Goal: Task Accomplishment & Management: Complete application form

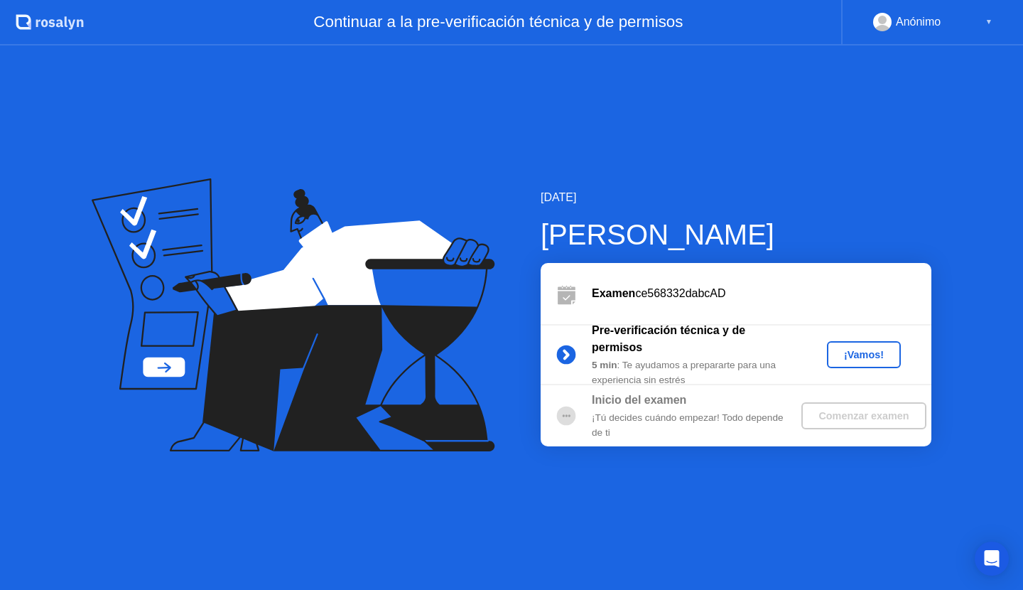
click at [850, 417] on div "Comenzar examen" at bounding box center [863, 415] width 113 height 11
click at [853, 342] on button "¡Vamos!" at bounding box center [864, 354] width 74 height 27
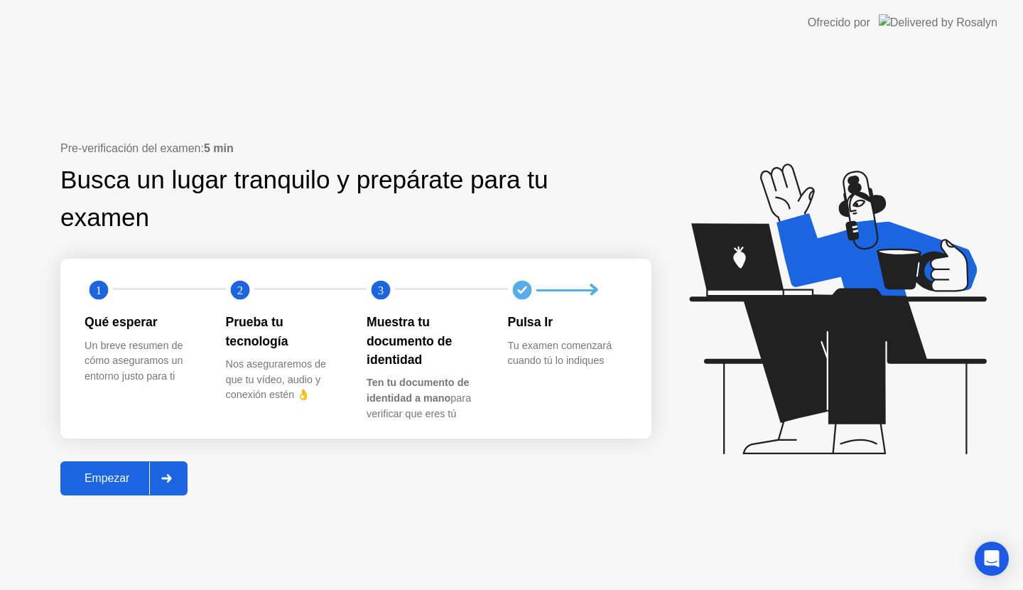
click at [133, 472] on div "Empezar" at bounding box center [107, 478] width 85 height 13
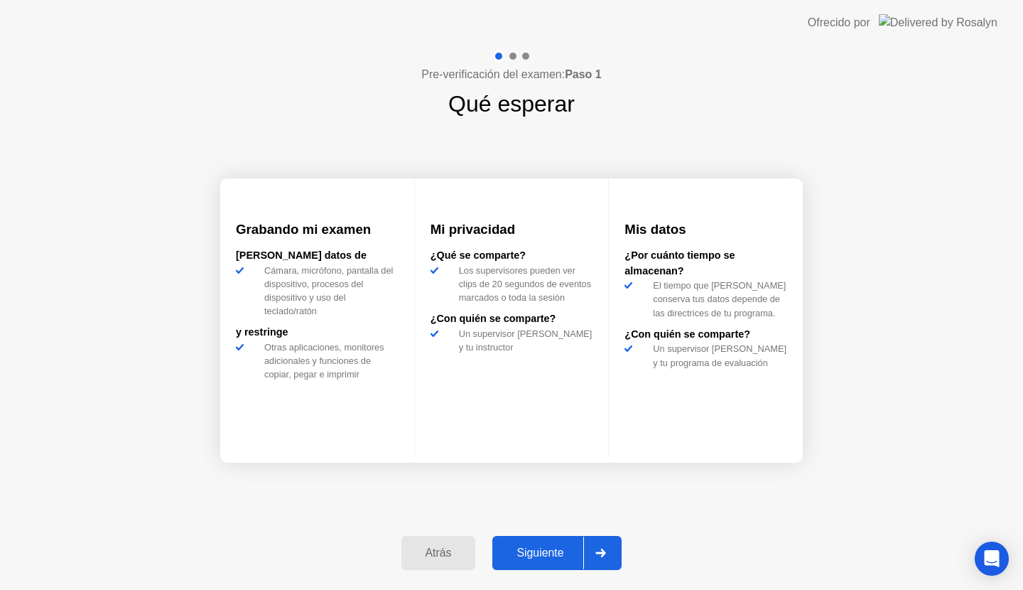
click at [558, 548] on div "Siguiente" at bounding box center [540, 552] width 87 height 13
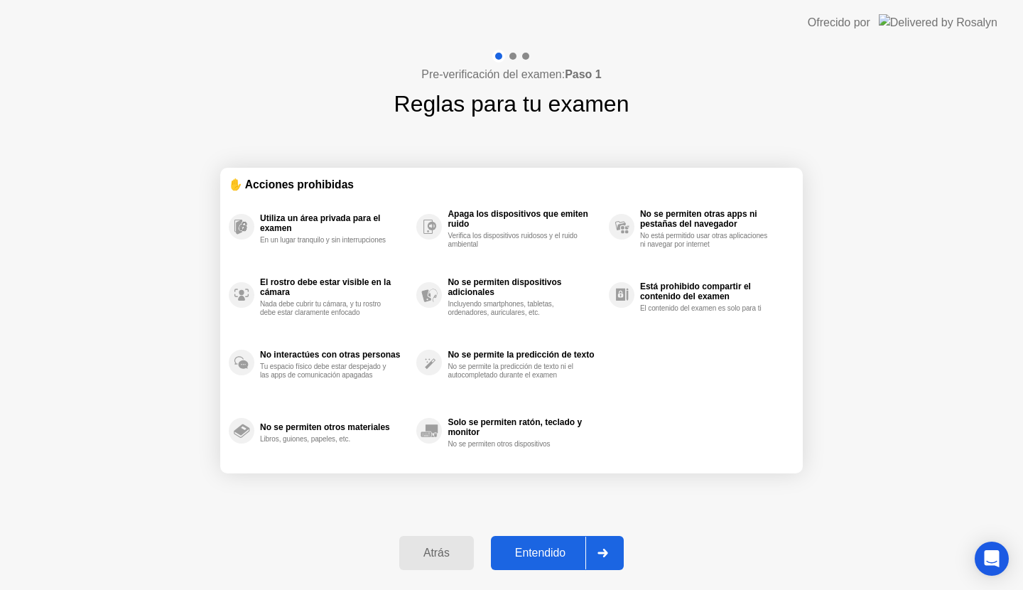
click at [558, 548] on div "Entendido" at bounding box center [540, 552] width 90 height 13
select select "**********"
select select "*******"
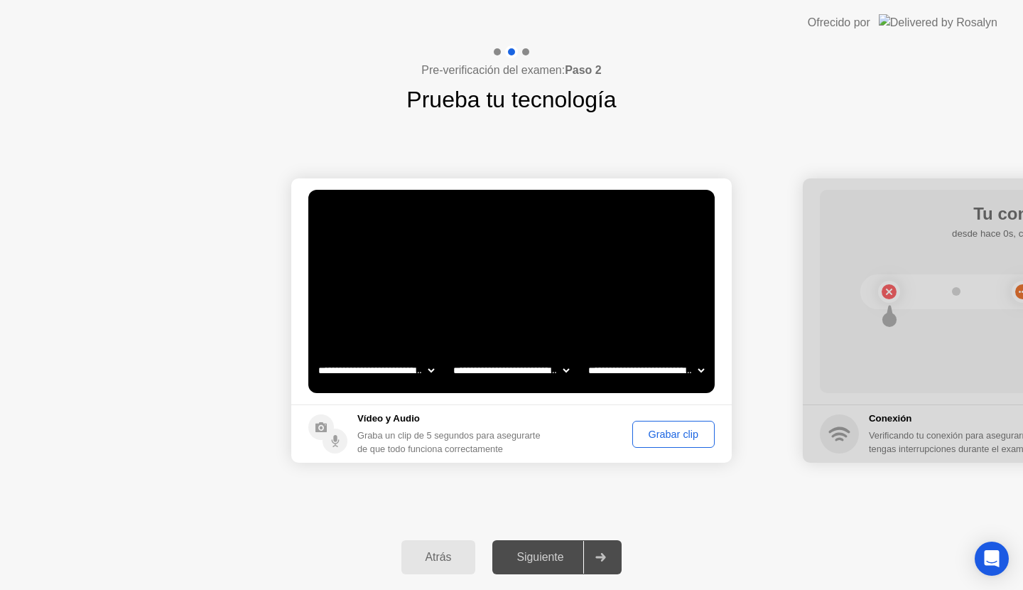
click at [671, 428] on div "Grabar clip" at bounding box center [673, 433] width 72 height 11
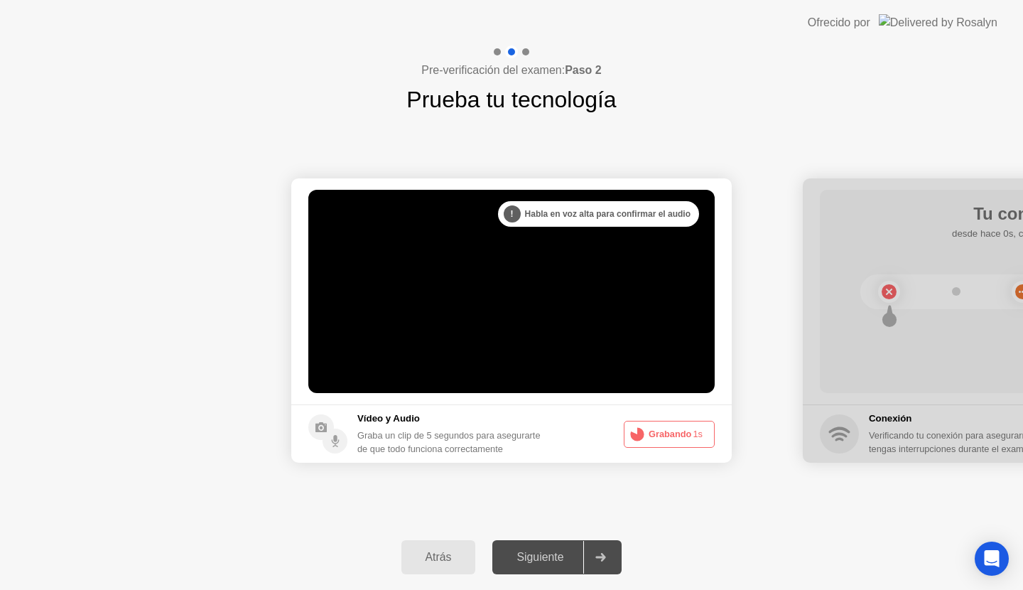
click at [671, 426] on button "Grabando 1s" at bounding box center [669, 434] width 91 height 27
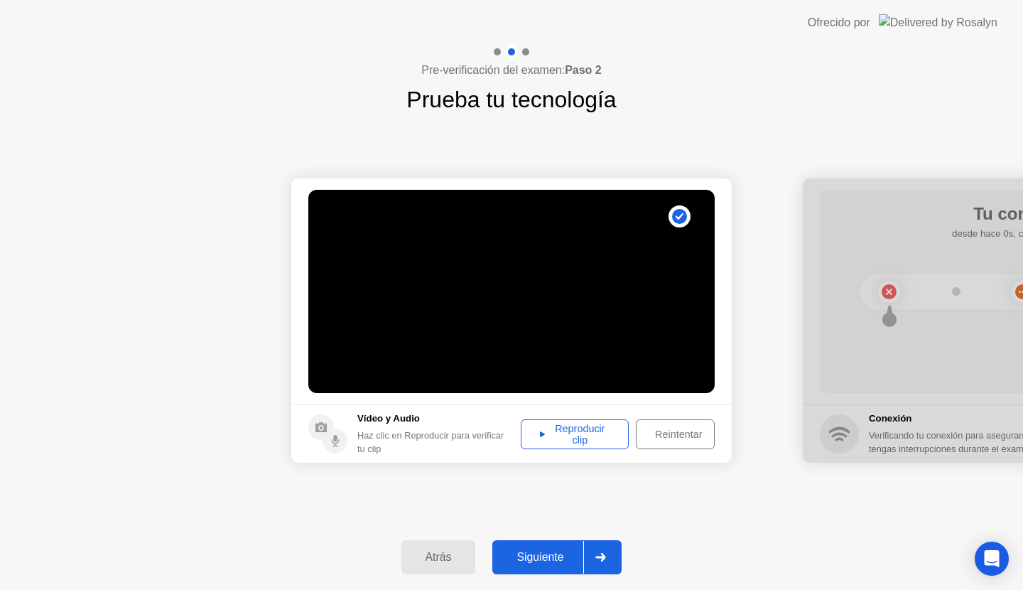
click at [547, 556] on div "Siguiente" at bounding box center [540, 557] width 87 height 13
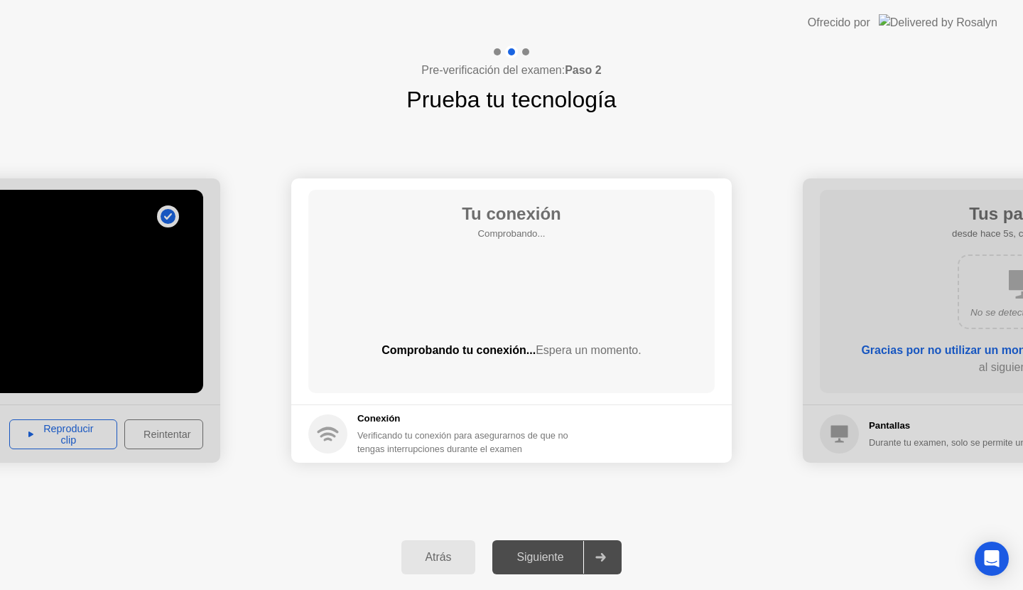
click at [558, 370] on div "Comprobando tu conexión... Espera un momento." at bounding box center [511, 362] width 406 height 40
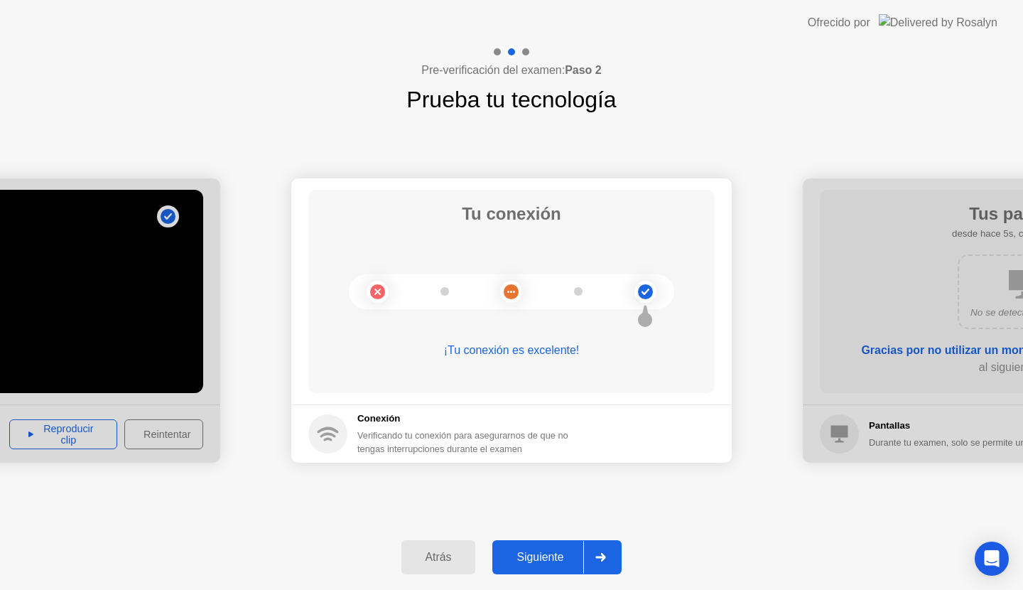
click at [554, 557] on div "Siguiente" at bounding box center [540, 557] width 87 height 13
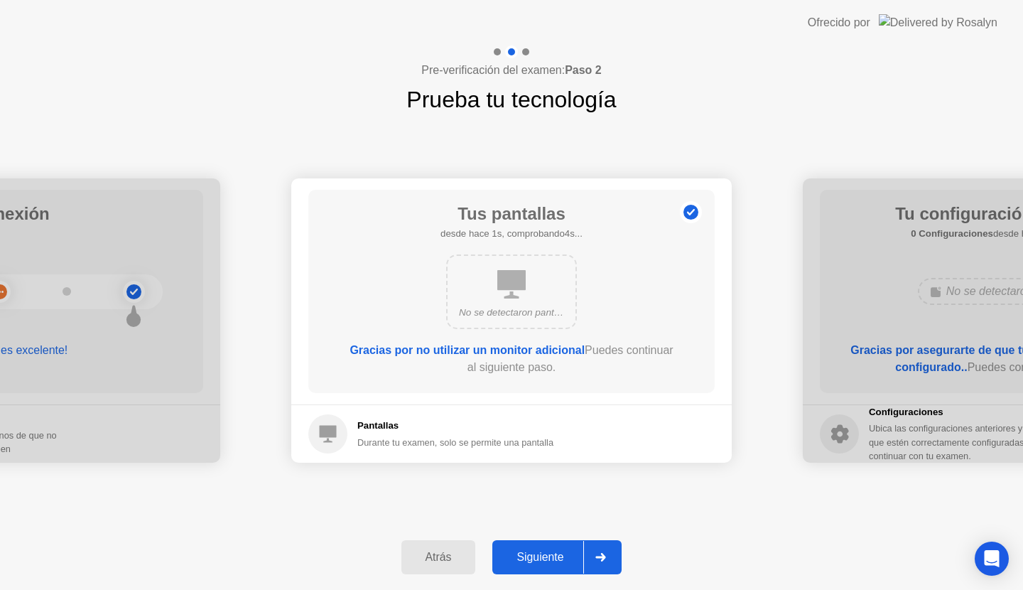
click at [554, 557] on div "Siguiente" at bounding box center [540, 557] width 87 height 13
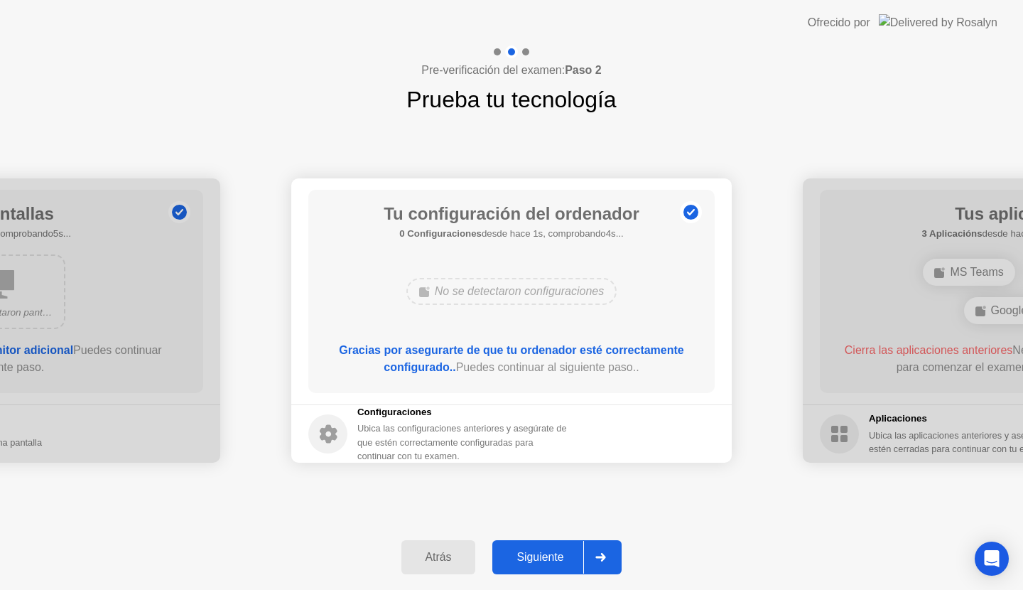
click at [554, 557] on div "Siguiente" at bounding box center [540, 557] width 87 height 13
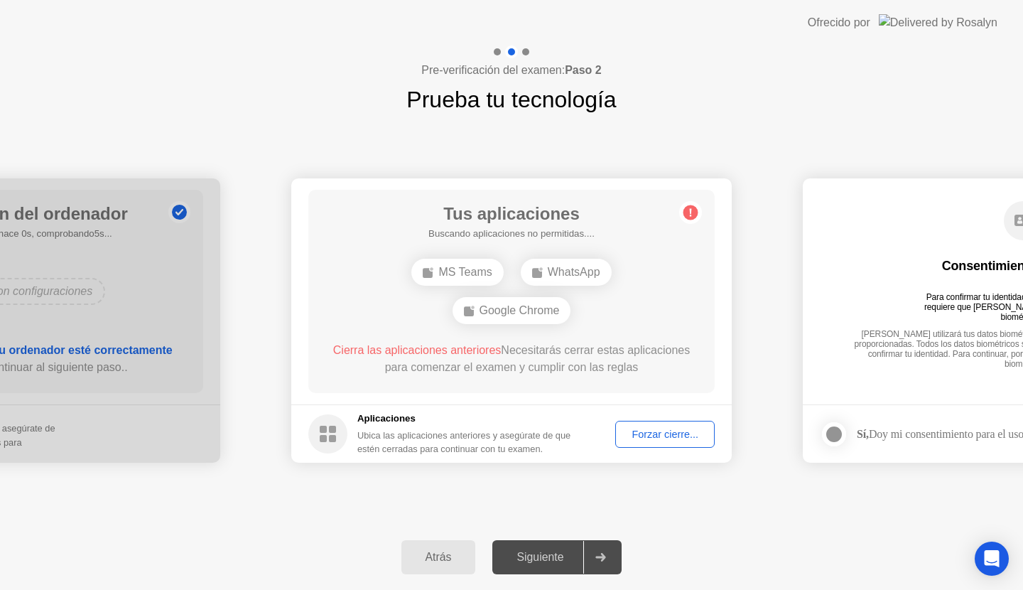
click at [554, 557] on div "Siguiente" at bounding box center [540, 557] width 87 height 13
click at [644, 432] on div "Forzar cierre..." at bounding box center [665, 433] width 90 height 11
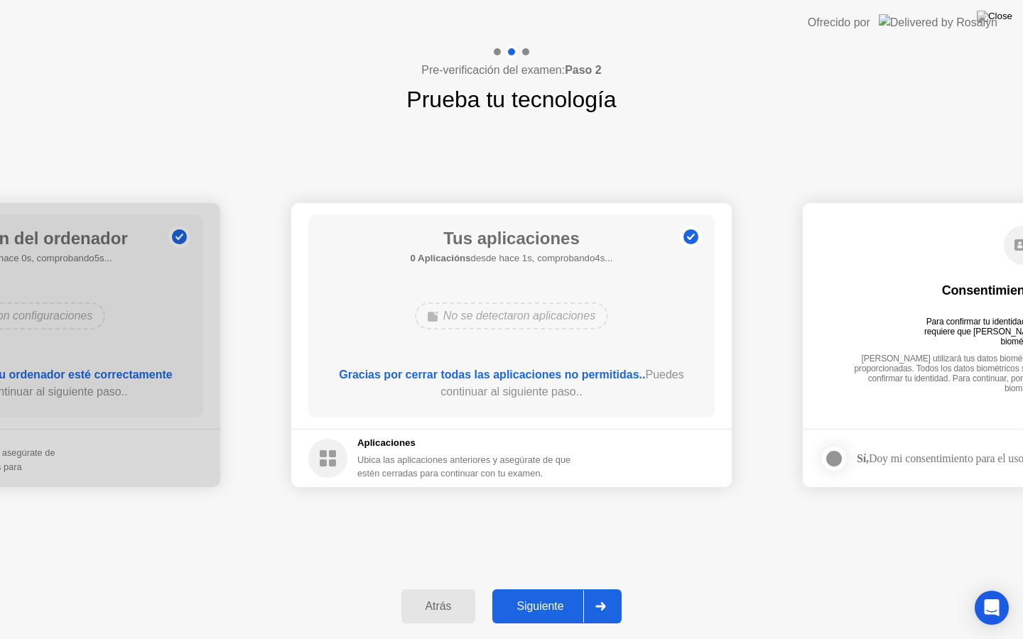
click at [553, 589] on div "Siguiente" at bounding box center [540, 606] width 87 height 13
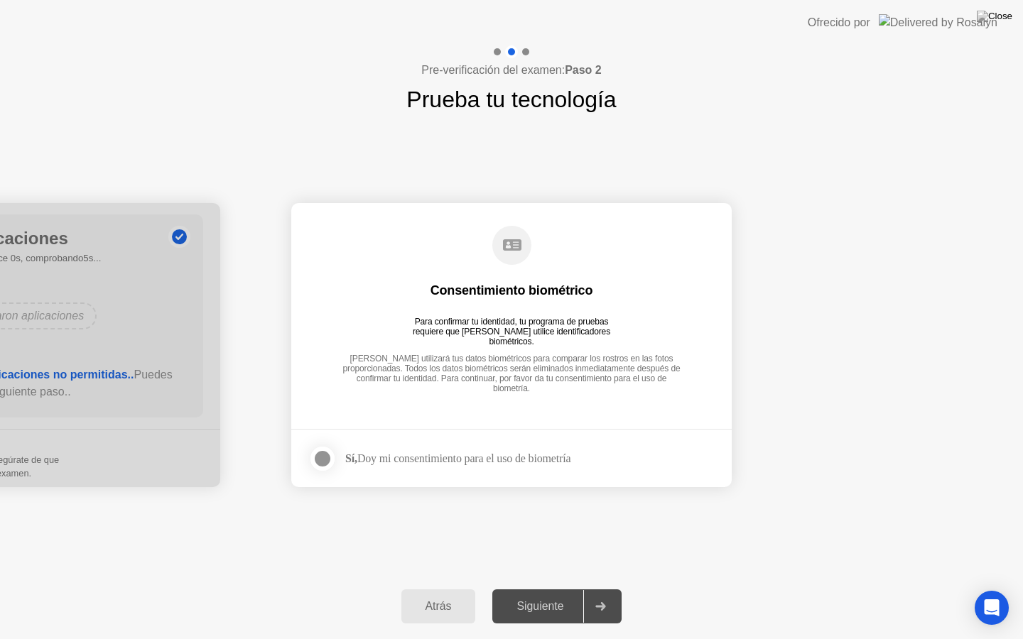
click at [318, 452] on div at bounding box center [322, 458] width 17 height 17
click at [558, 589] on div "Siguiente" at bounding box center [540, 606] width 87 height 13
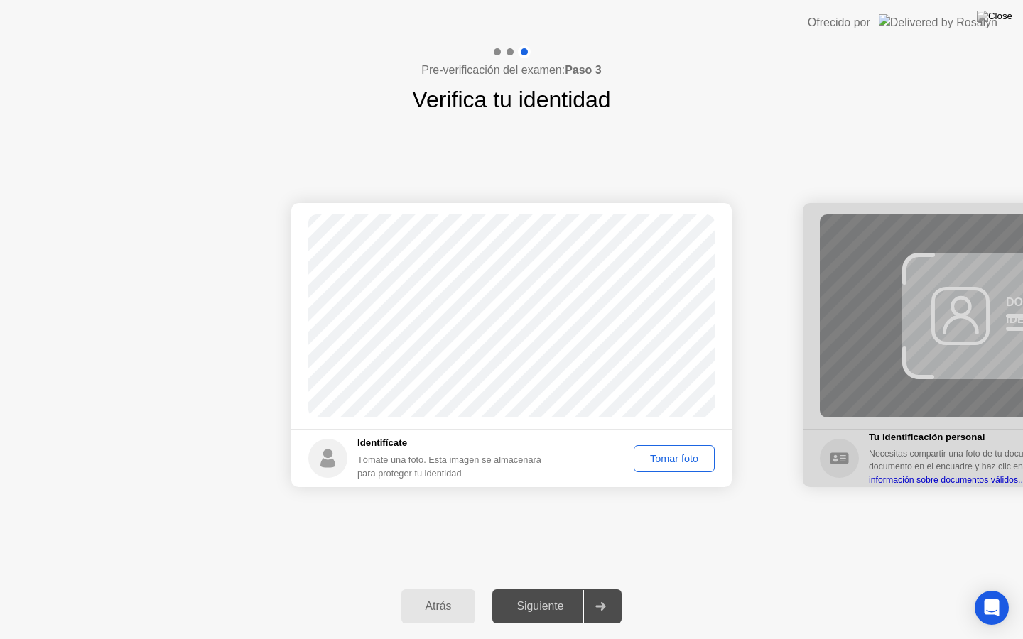
click at [651, 467] on button "Tomar foto" at bounding box center [674, 458] width 81 height 27
click at [552, 589] on div "Siguiente" at bounding box center [540, 606] width 87 height 13
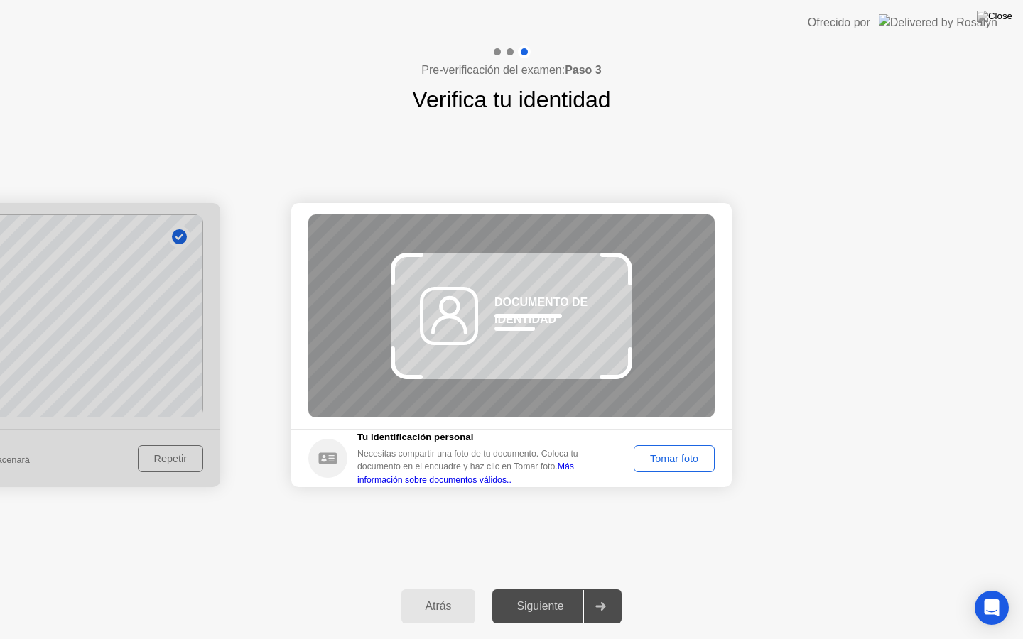
click at [648, 461] on div "Tomar foto" at bounding box center [674, 458] width 71 height 11
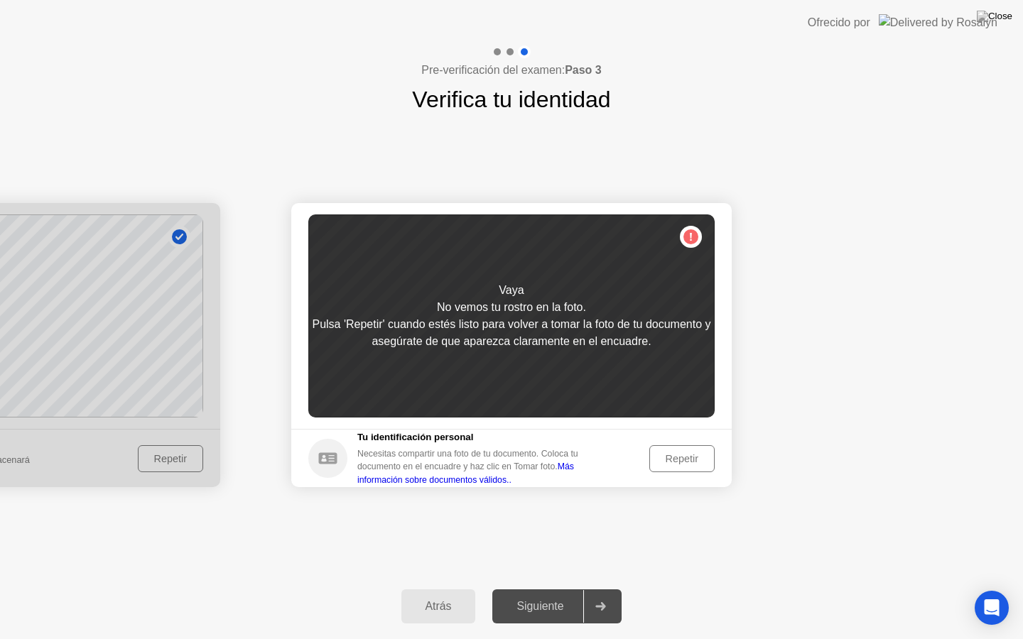
click at [667, 453] on div "Repetir" at bounding box center [681, 458] width 55 height 11
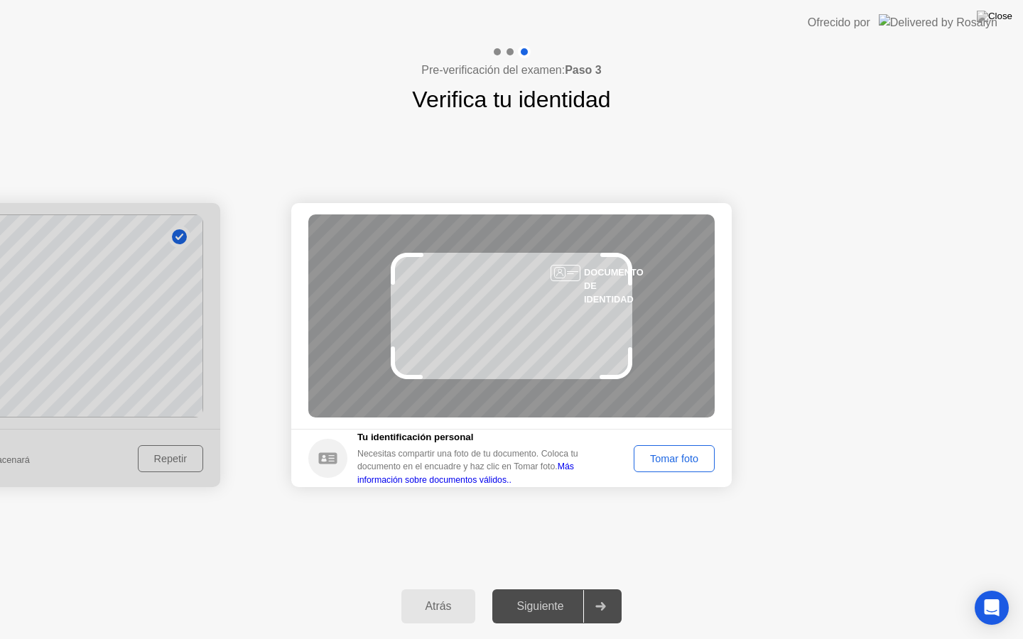
click at [673, 458] on div "Tomar foto" at bounding box center [674, 458] width 71 height 11
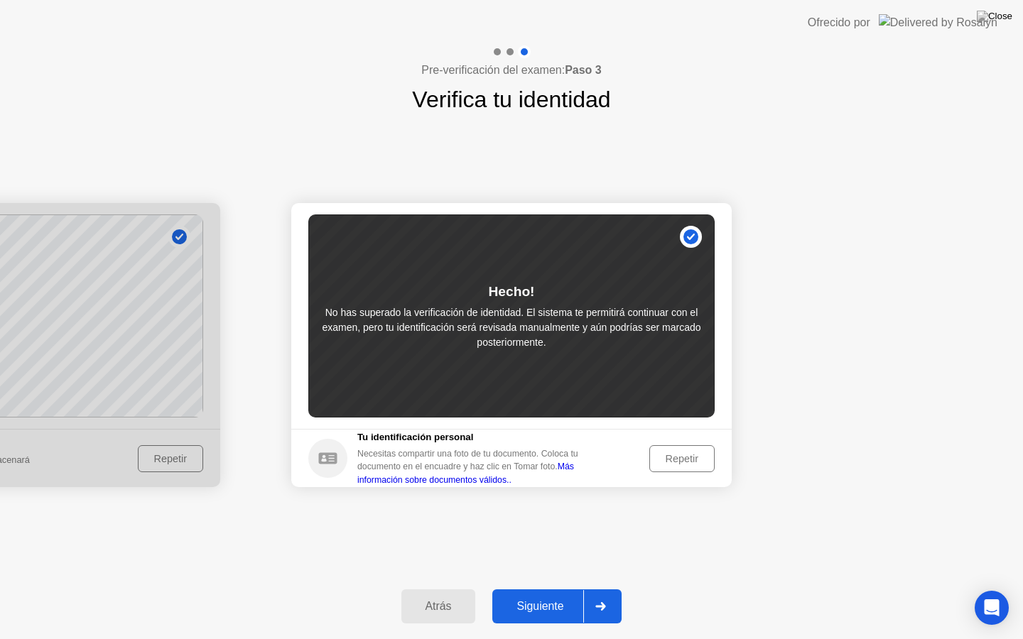
click at [539, 589] on div "Siguiente" at bounding box center [540, 606] width 87 height 13
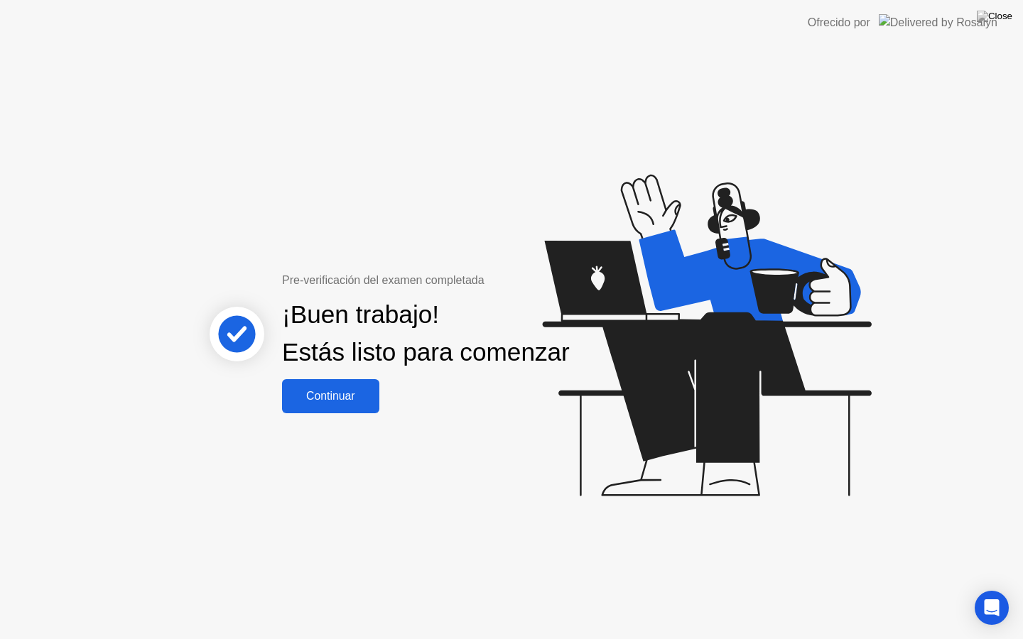
click at [335, 403] on div "Continuar" at bounding box center [330, 396] width 89 height 13
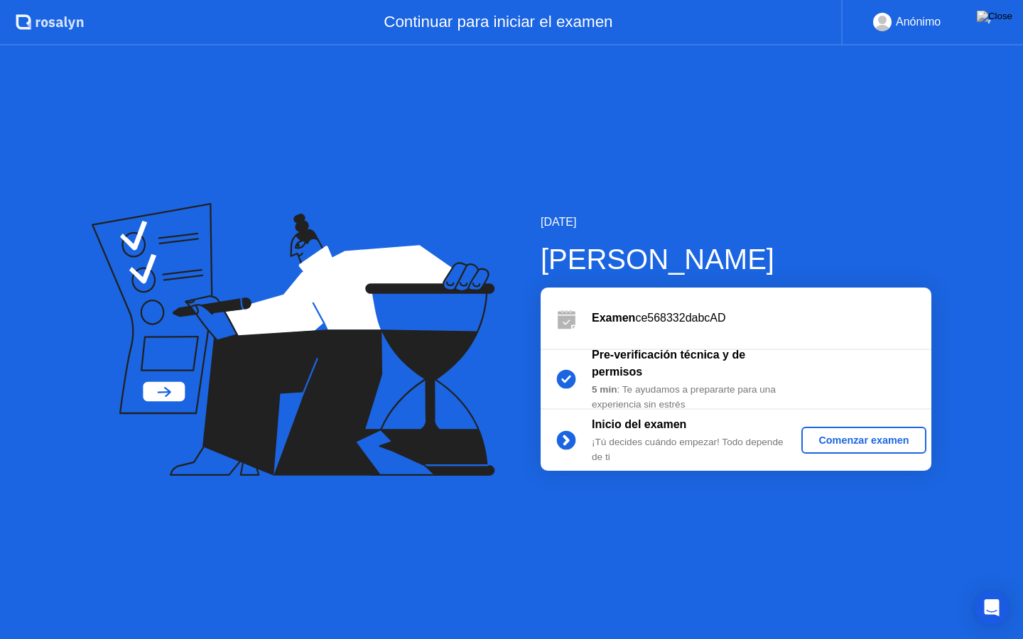
click at [846, 449] on button "Comenzar examen" at bounding box center [863, 440] width 124 height 27
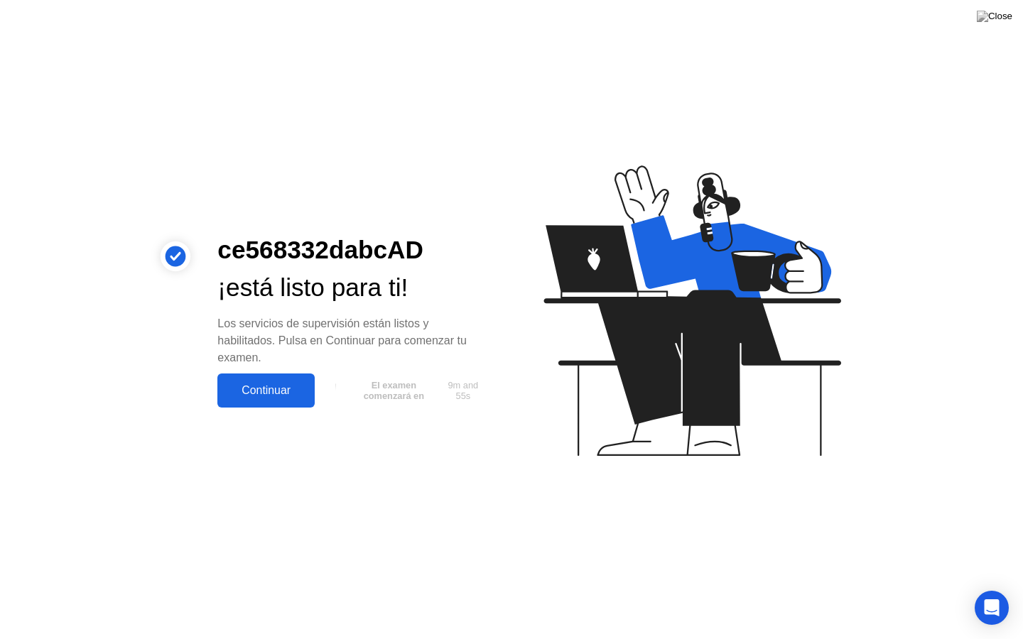
click at [289, 387] on div "Continuar" at bounding box center [266, 390] width 89 height 13
